Goal: Obtain resource: Download file/media

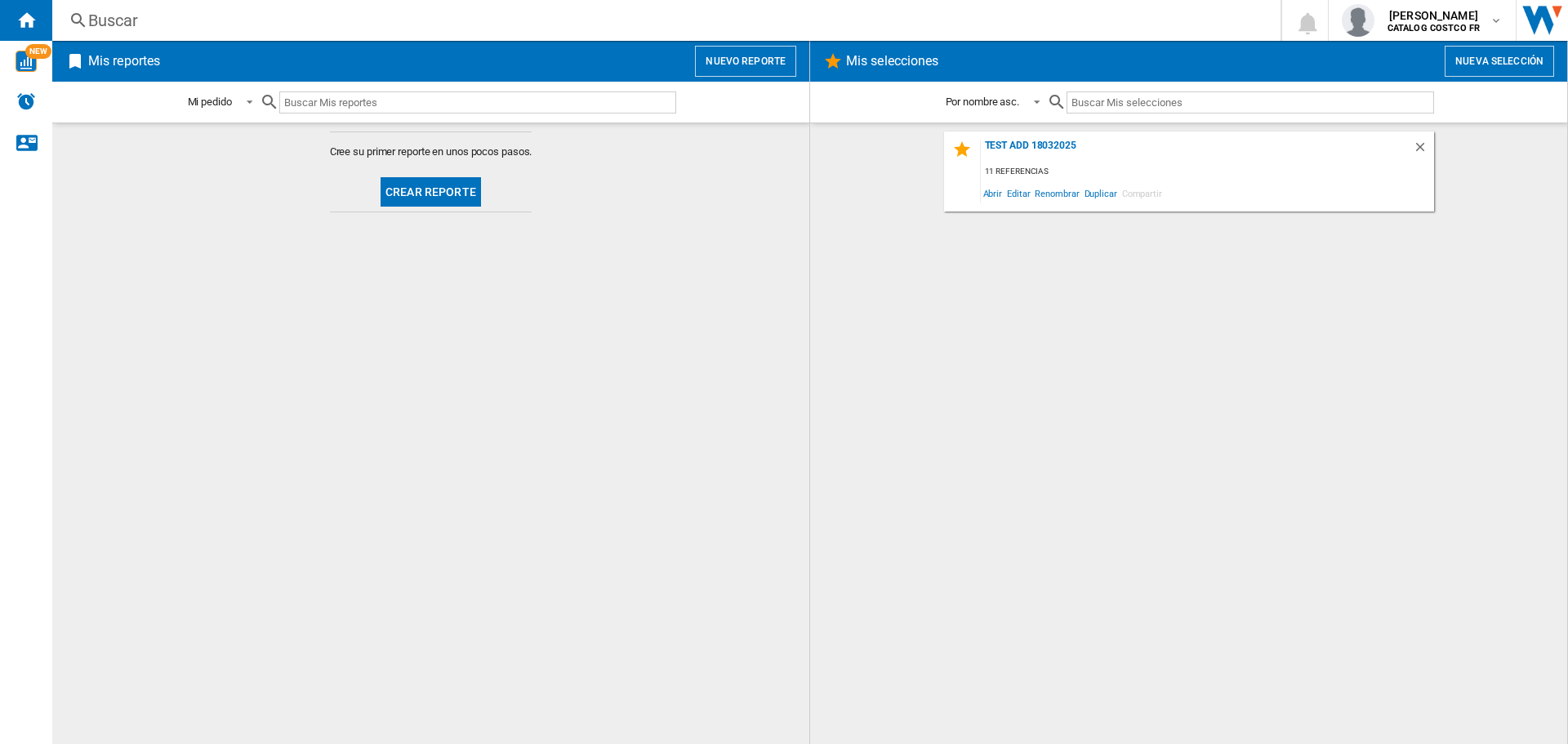
click at [423, 188] on button "Crear reporte" at bounding box center [431, 192] width 101 height 29
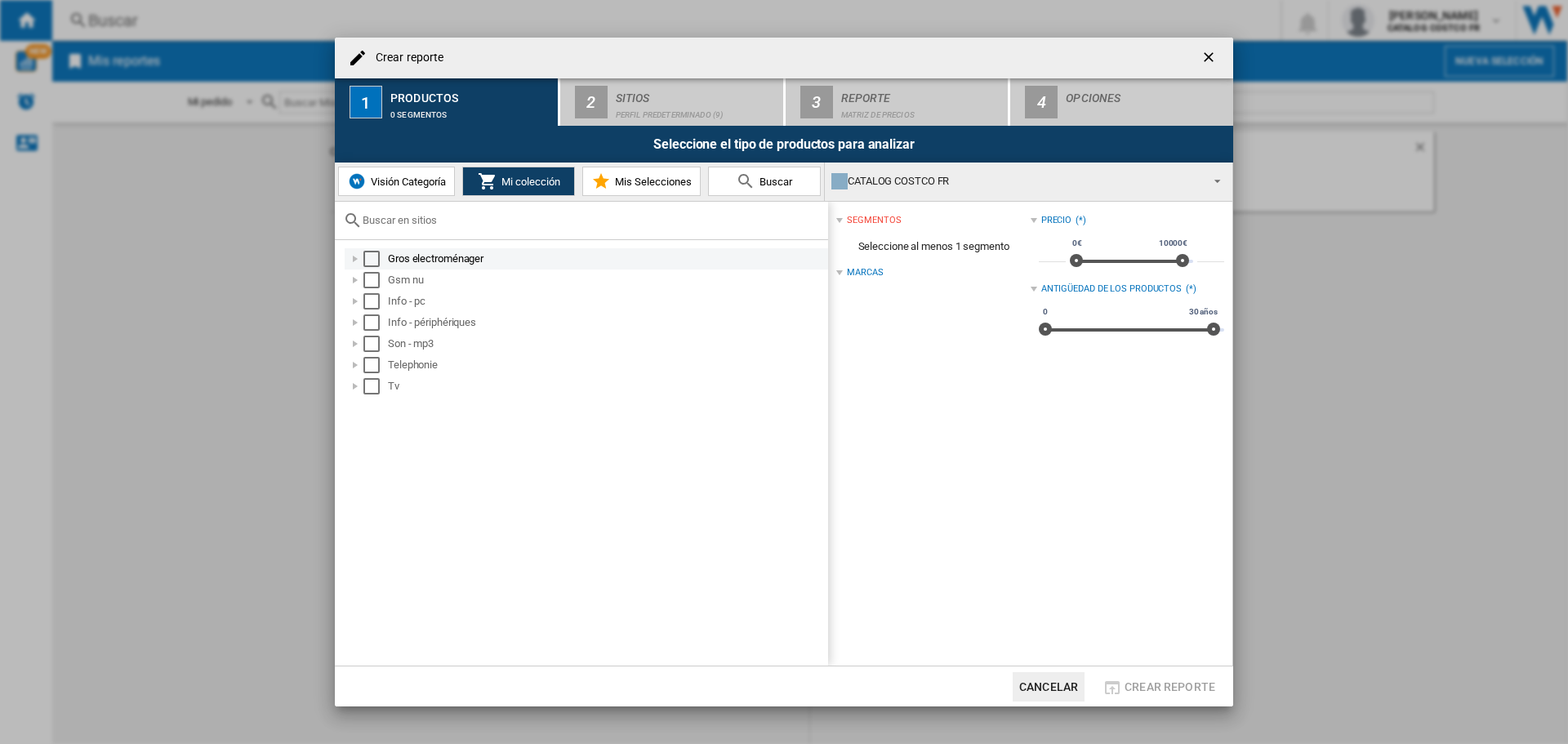
click at [364, 253] on div "Select" at bounding box center [372, 258] width 16 height 16
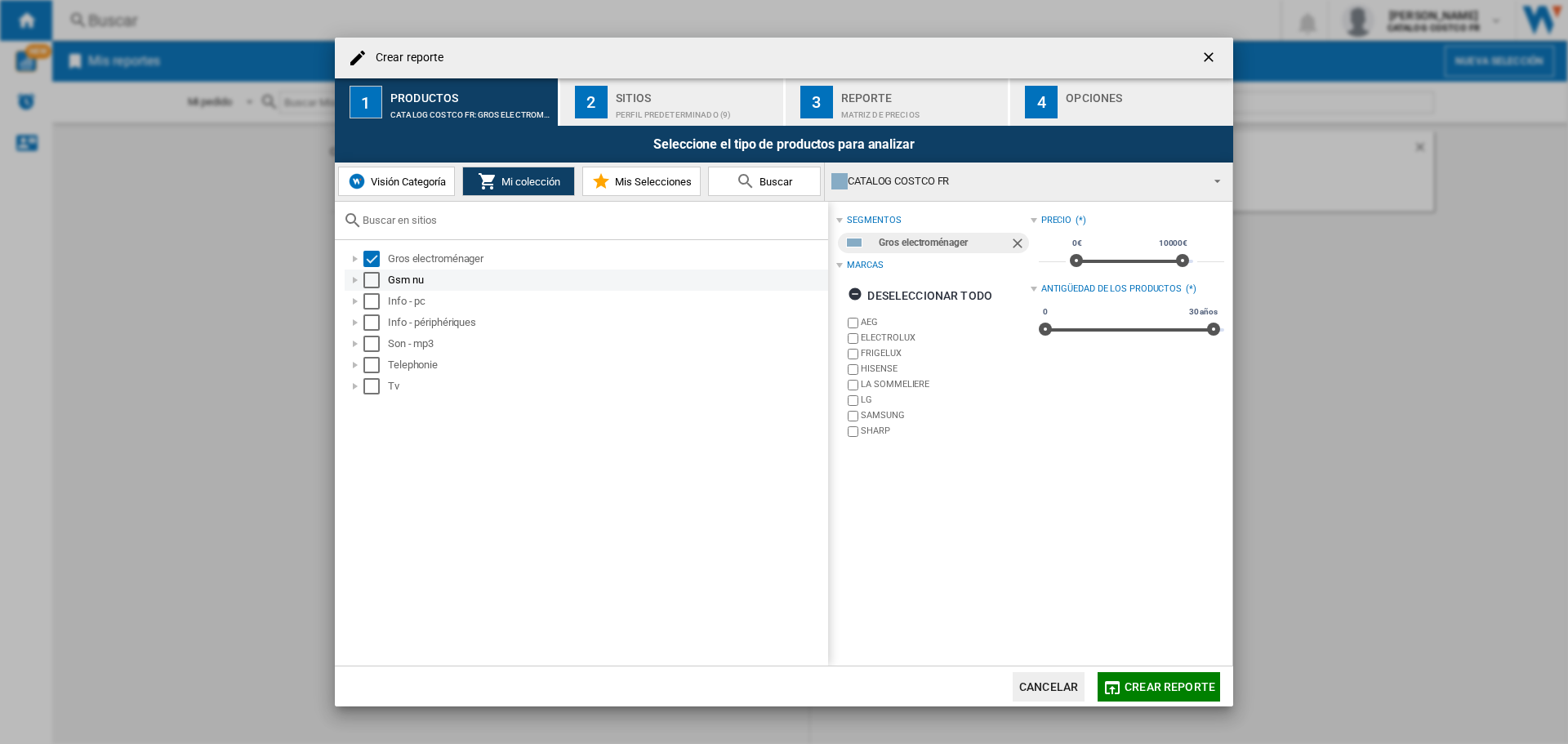
click at [375, 283] on div "Select" at bounding box center [372, 279] width 16 height 16
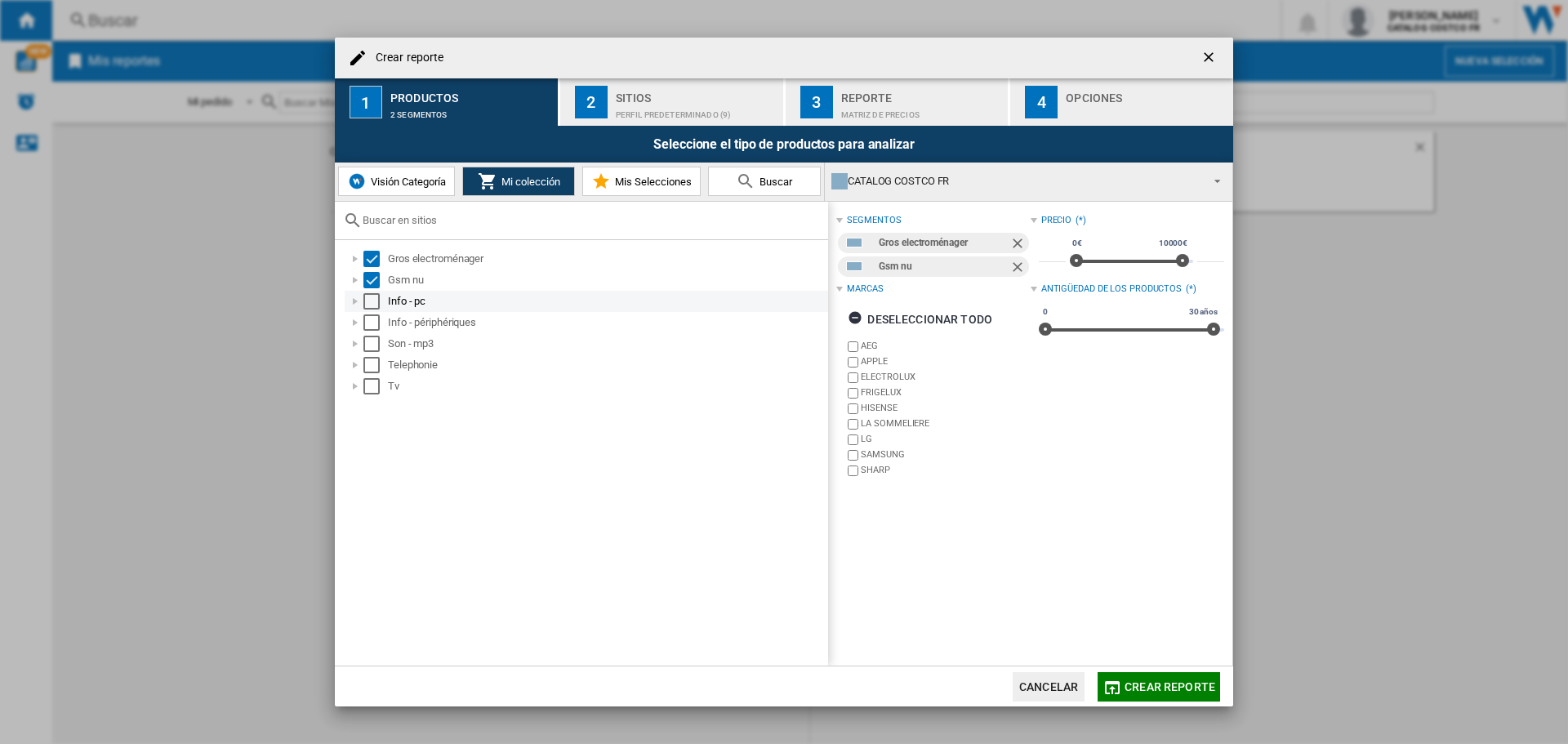
click at [372, 301] on div "Select" at bounding box center [372, 301] width 16 height 16
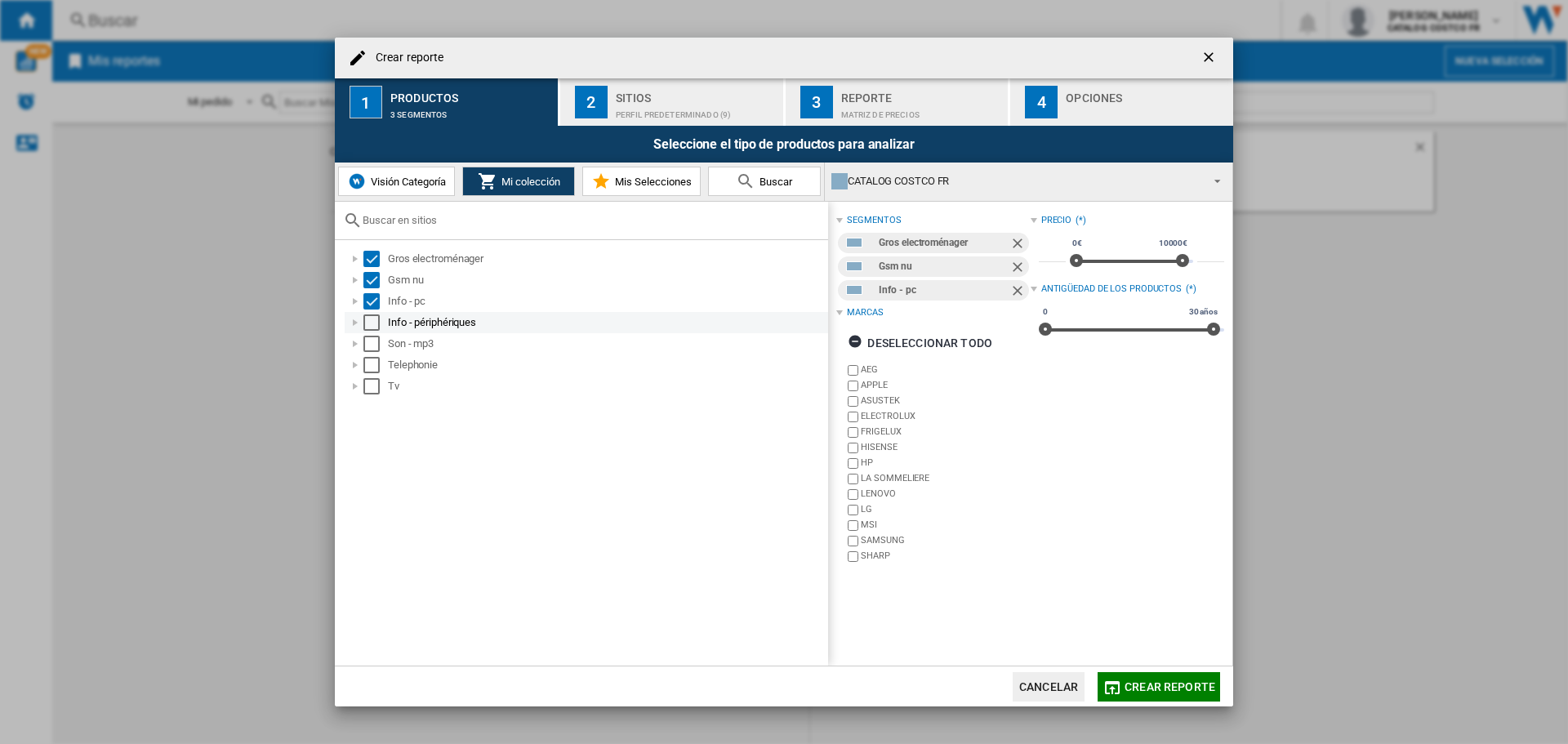
click at [370, 315] on div "Select" at bounding box center [372, 322] width 16 height 16
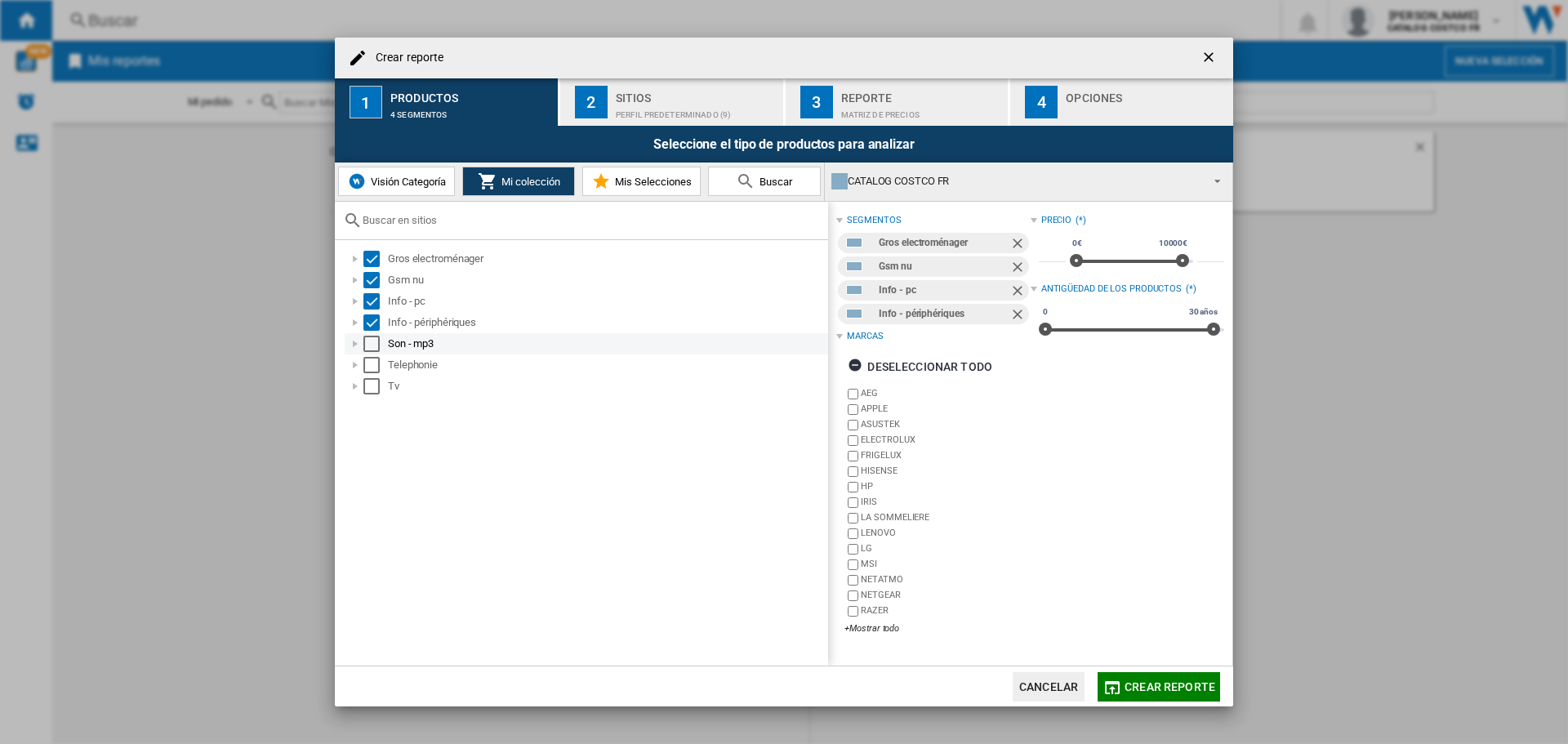
click at [370, 353] on div "Son - mp3" at bounding box center [586, 344] width 484 height 21
click at [370, 347] on div "Select" at bounding box center [372, 343] width 16 height 16
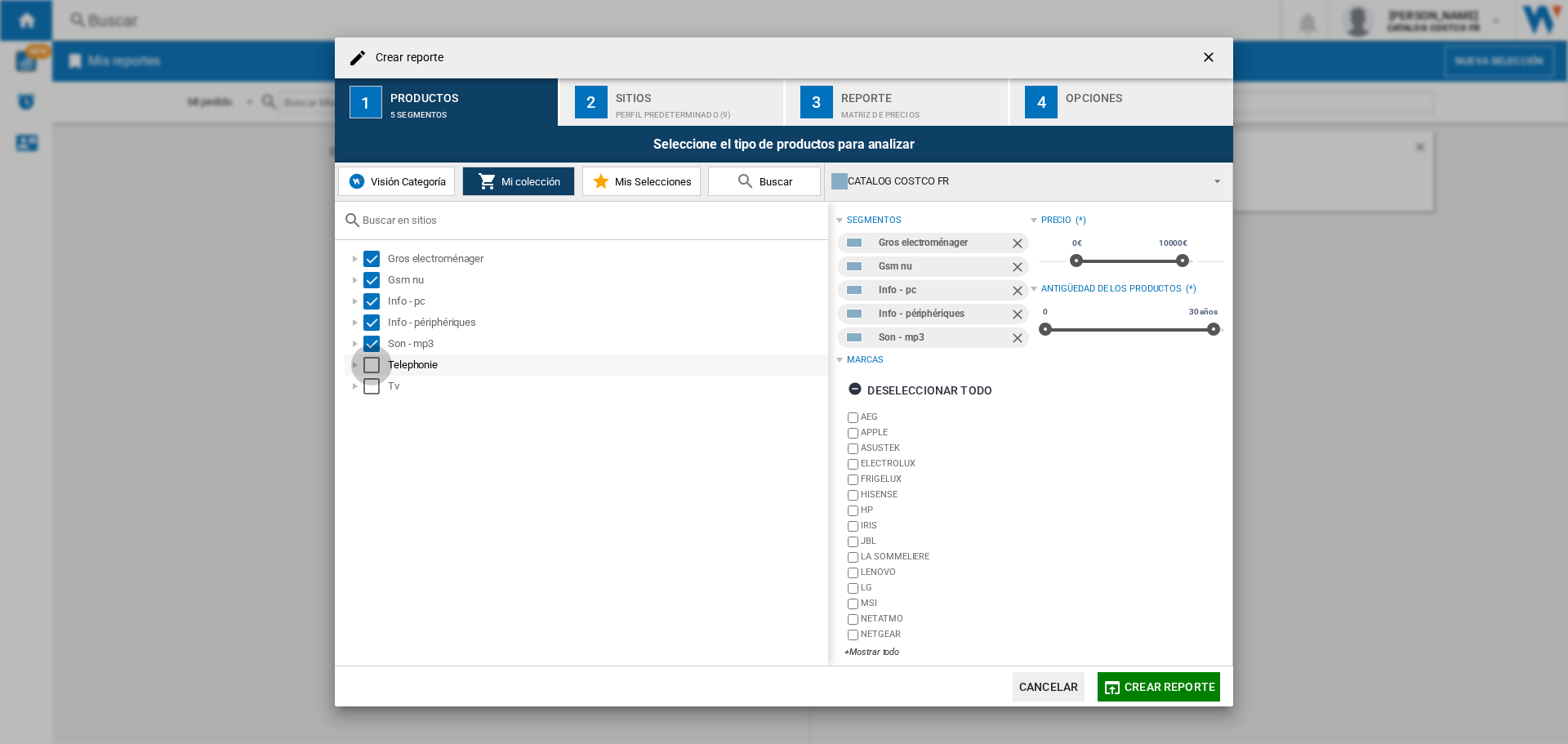
click at [371, 362] on div "Select" at bounding box center [372, 365] width 16 height 16
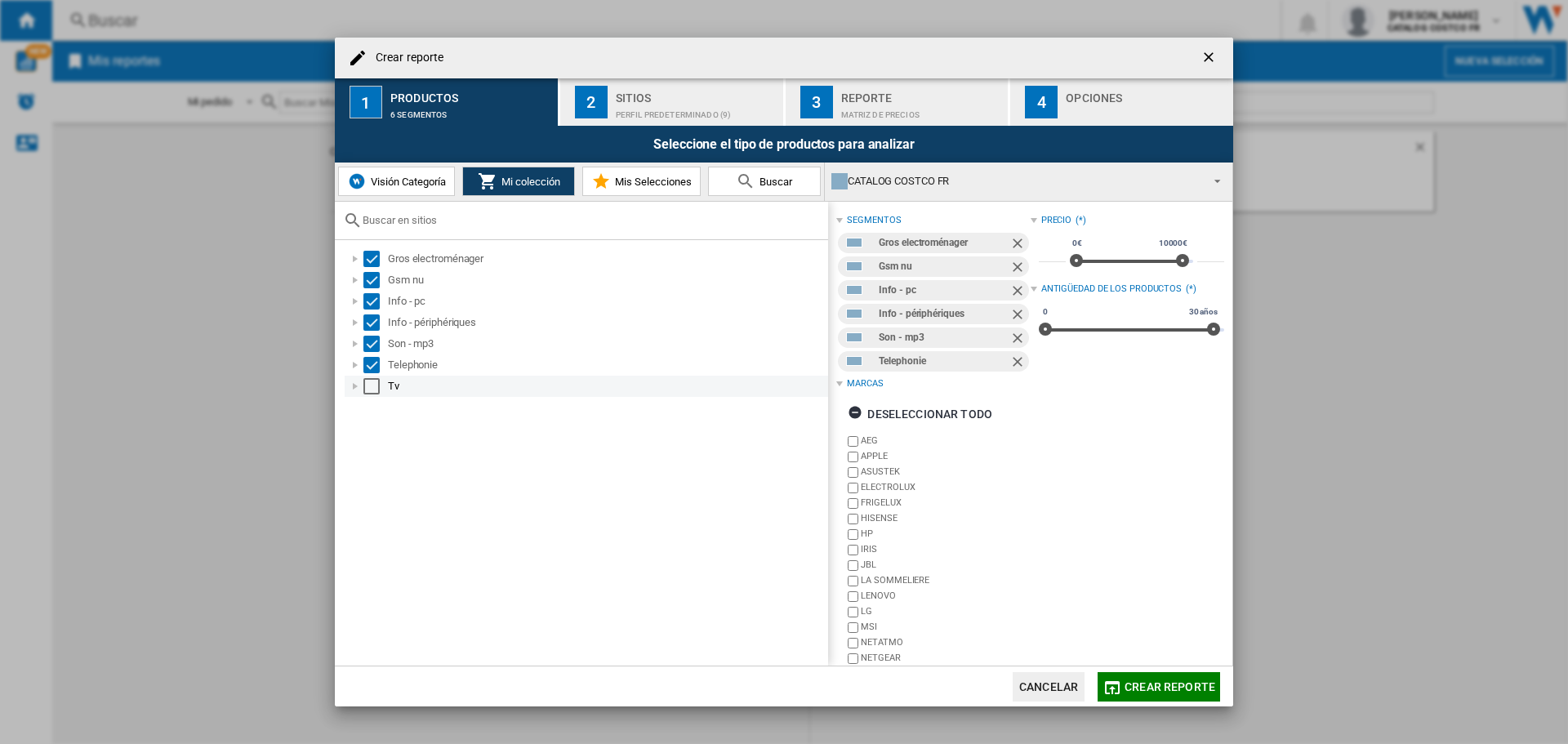
click at [369, 389] on div "Select" at bounding box center [372, 386] width 16 height 16
click at [582, 108] on div "2" at bounding box center [591, 102] width 32 height 32
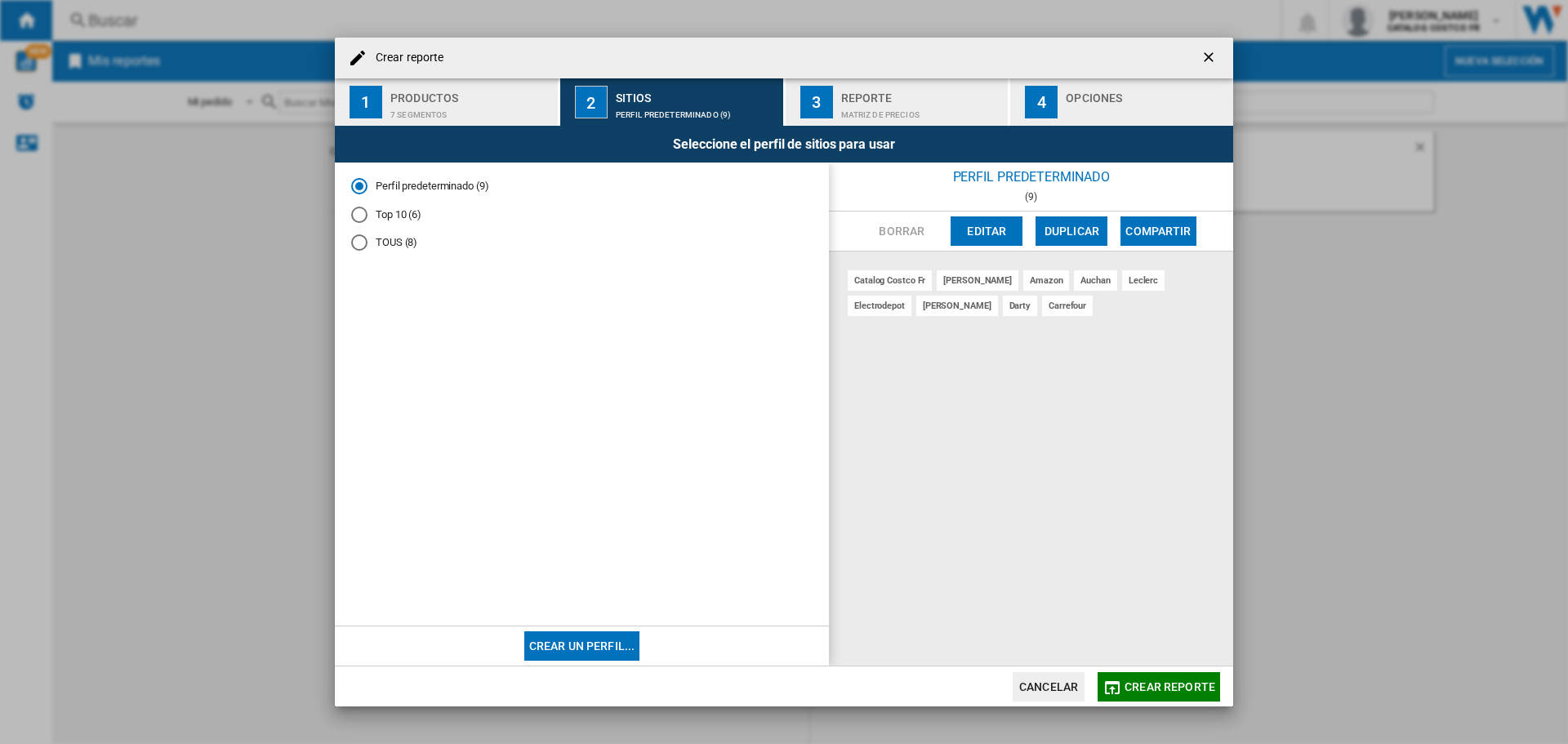
click at [1110, 95] on div "Opciones" at bounding box center [1146, 93] width 161 height 17
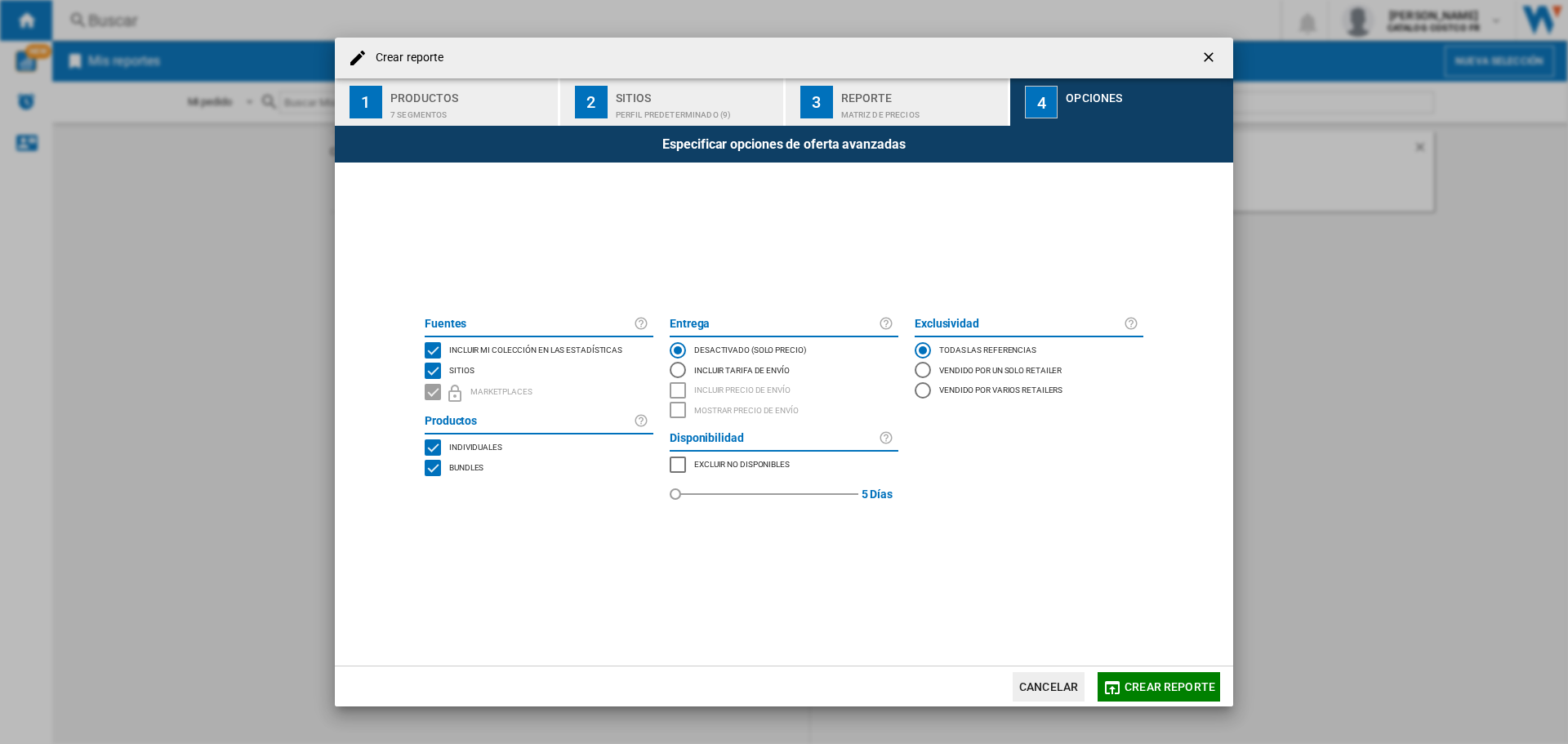
click at [1165, 684] on span "Crear reporte" at bounding box center [1170, 687] width 90 height 13
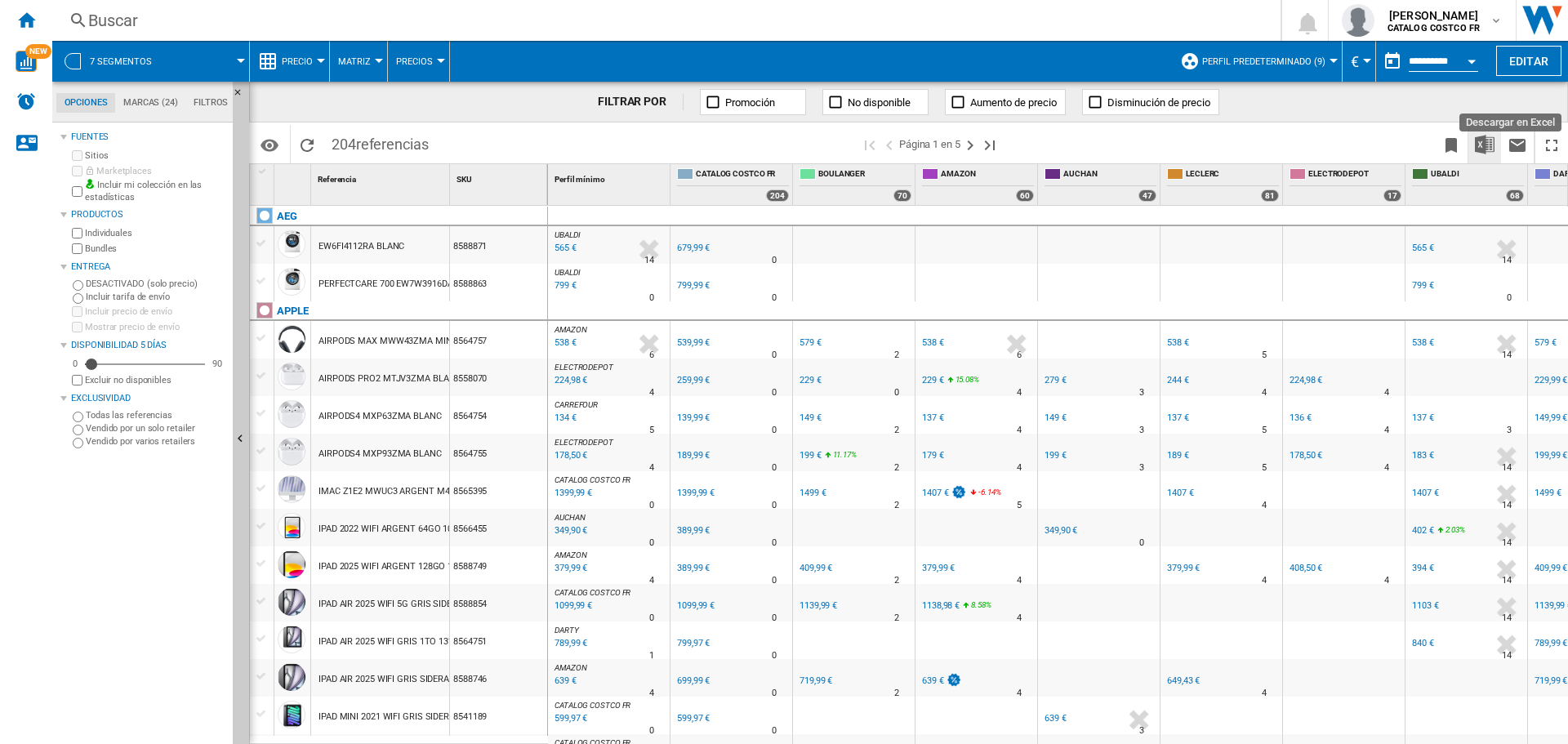
click at [1481, 137] on img "Descargar en Excel" at bounding box center [1484, 144] width 20 height 20
click at [1078, 10] on div "Buscar" at bounding box center [663, 20] width 1150 height 23
click at [1493, 144] on img "Descargar en Excel" at bounding box center [1484, 144] width 20 height 20
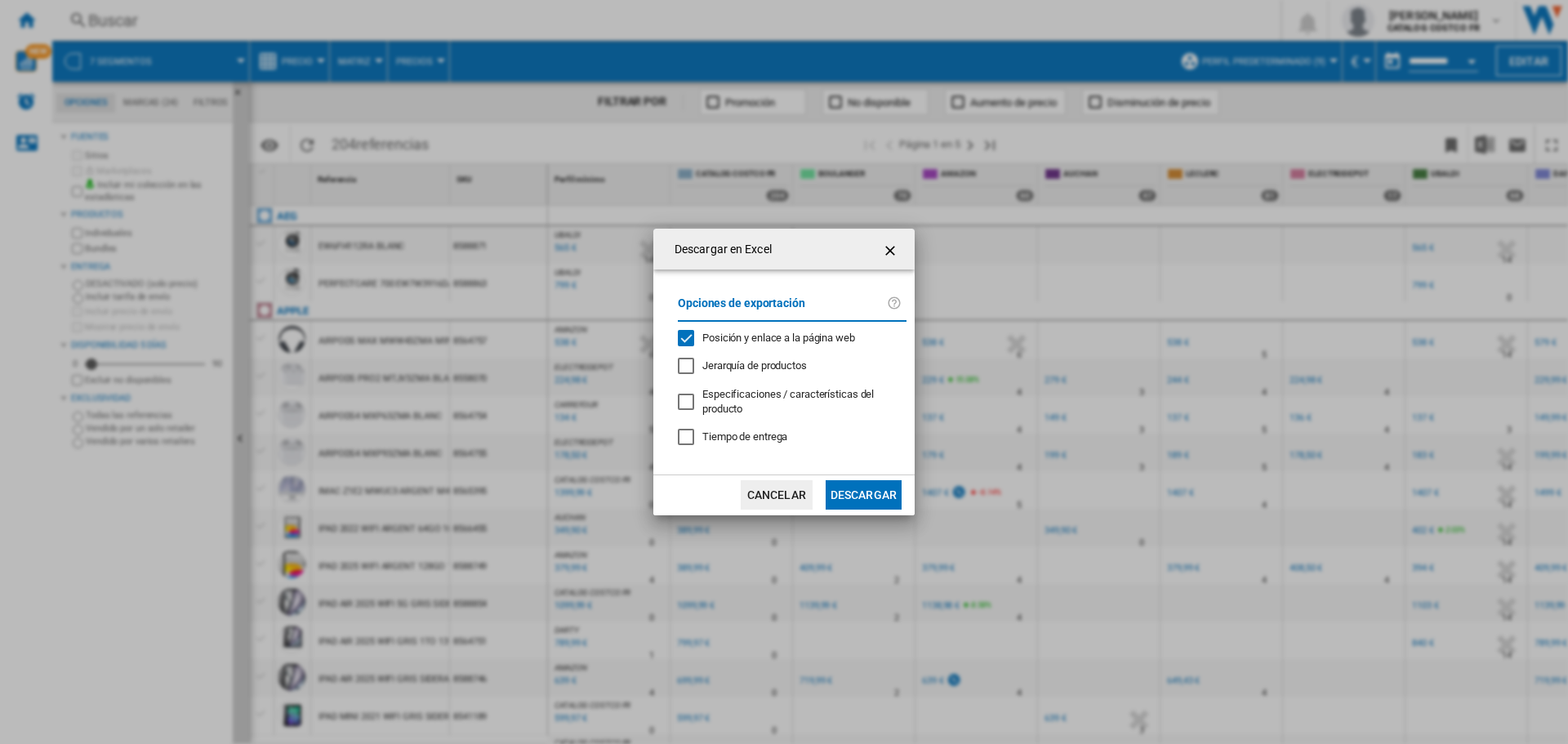
click at [887, 493] on button "Descargar" at bounding box center [864, 494] width 76 height 29
